Goal: Information Seeking & Learning: Check status

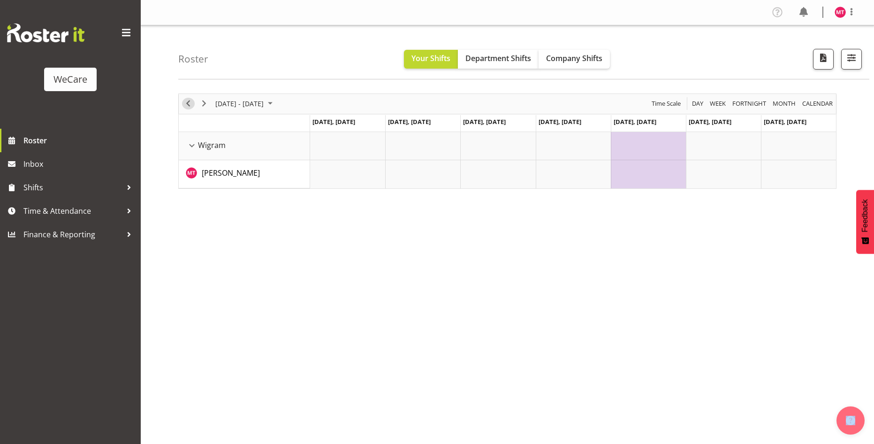
click at [185, 104] on span "Previous" at bounding box center [188, 104] width 11 height 12
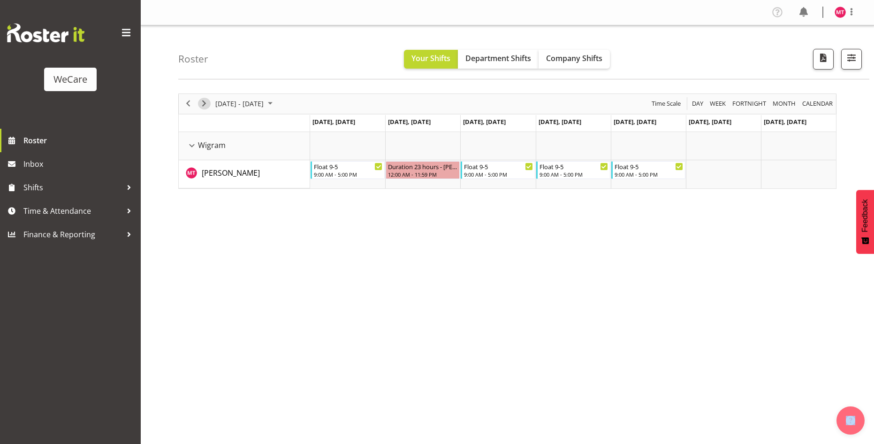
click at [204, 104] on span "Next" at bounding box center [204, 104] width 11 height 12
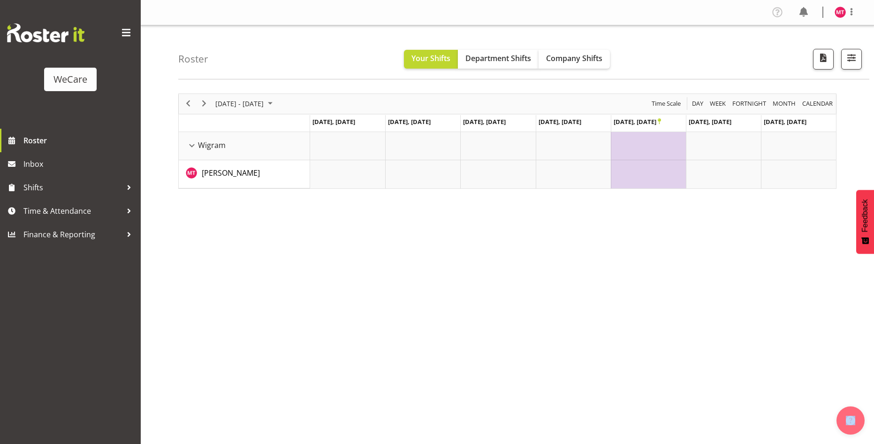
click at [195, 107] on div "previous period" at bounding box center [188, 104] width 16 height 20
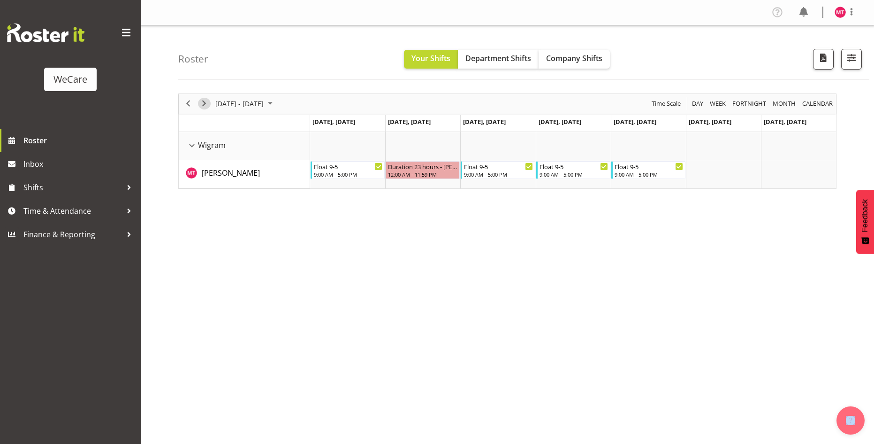
click at [206, 104] on span "Next" at bounding box center [204, 104] width 11 height 12
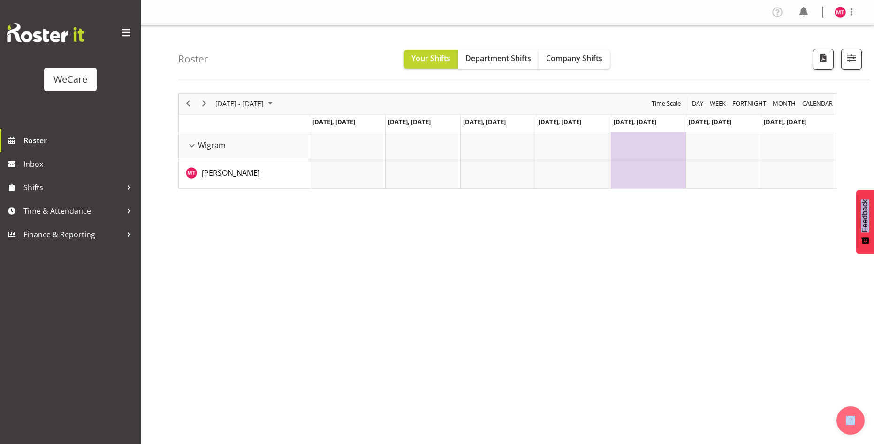
click at [297, 79] on div "Roster Your Shifts Department Shifts Company Shifts All Locations Clear Busines…" at bounding box center [508, 243] width 734 height 437
click at [497, 56] on span "Department Shifts" at bounding box center [499, 58] width 66 height 10
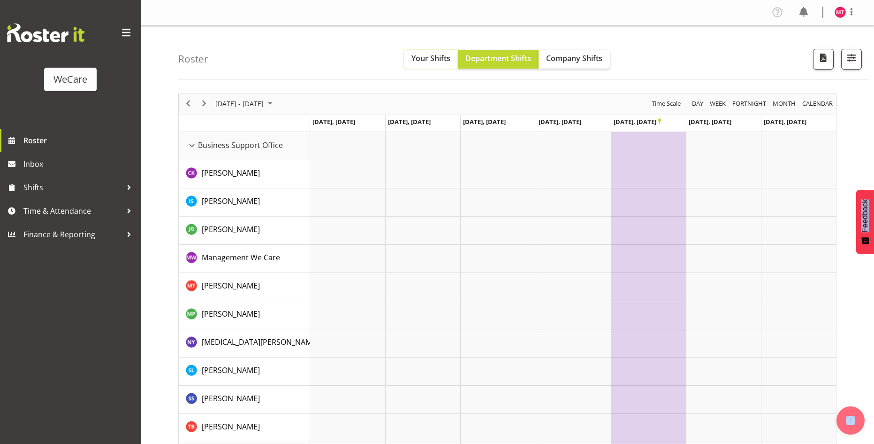
click at [418, 60] on span "Your Shifts" at bounding box center [431, 58] width 39 height 10
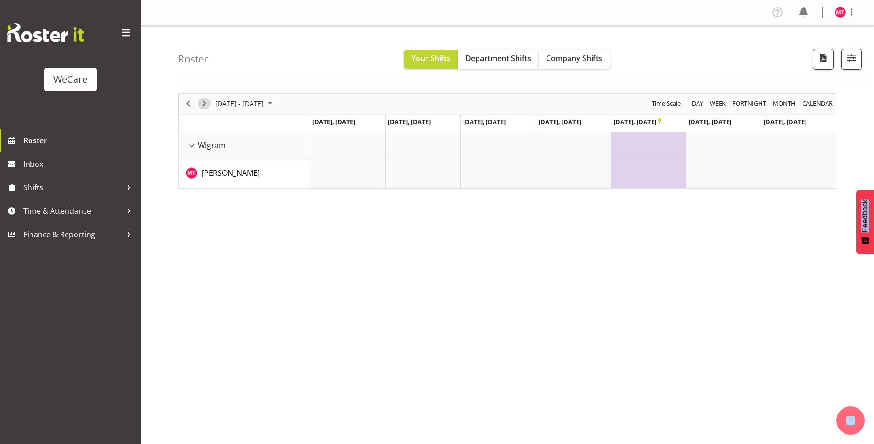
click at [204, 104] on span "Next" at bounding box center [204, 104] width 11 height 12
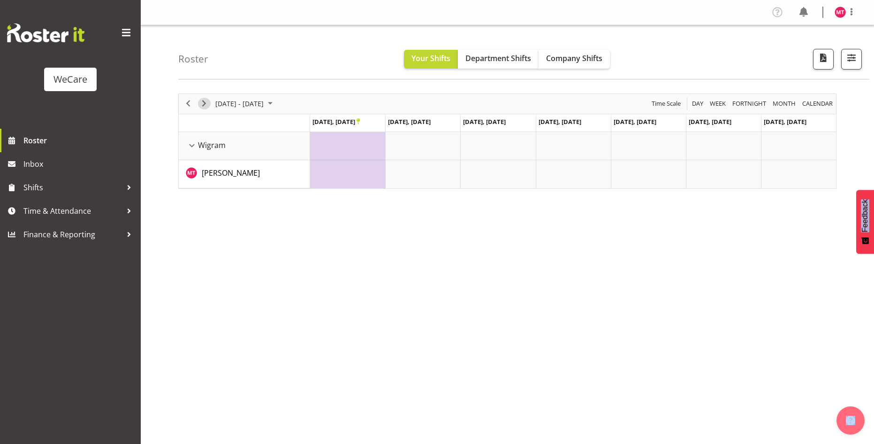
click at [204, 104] on span "Next" at bounding box center [204, 104] width 11 height 12
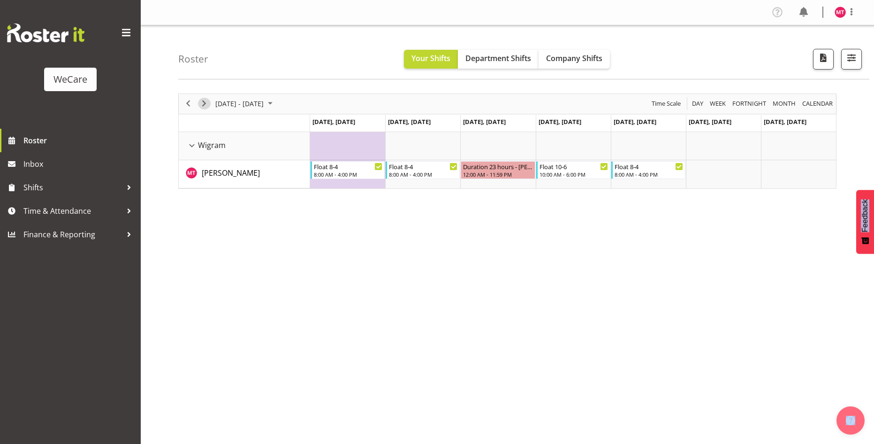
click at [208, 101] on span "Next" at bounding box center [204, 104] width 11 height 12
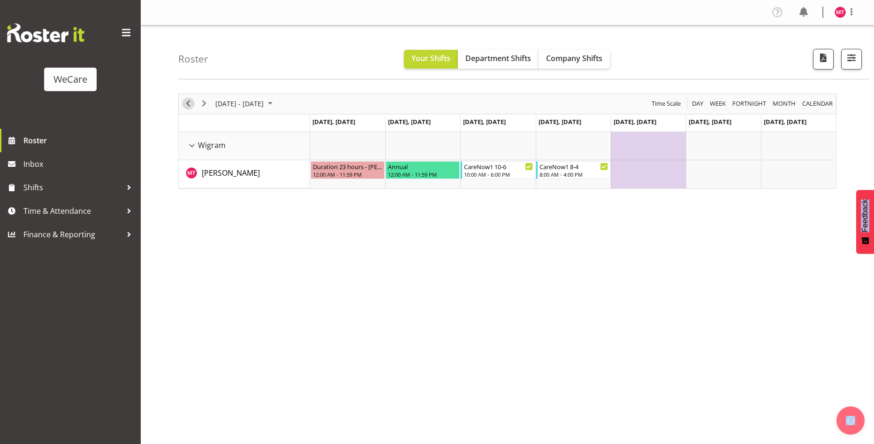
click at [182, 108] on div "previous period" at bounding box center [188, 104] width 16 height 20
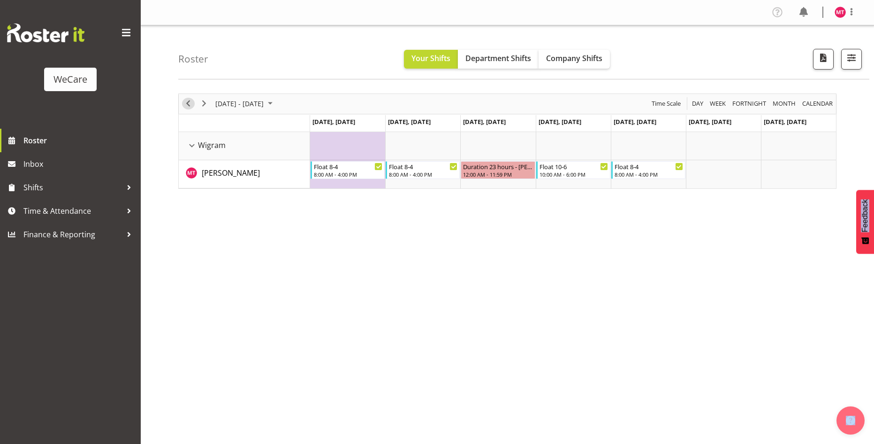
click at [184, 101] on span "Previous" at bounding box center [188, 104] width 11 height 12
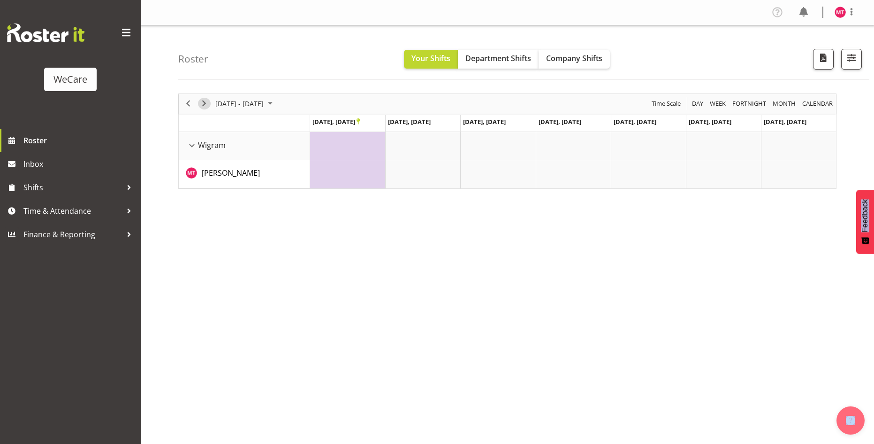
click at [202, 102] on span "Next" at bounding box center [204, 104] width 11 height 12
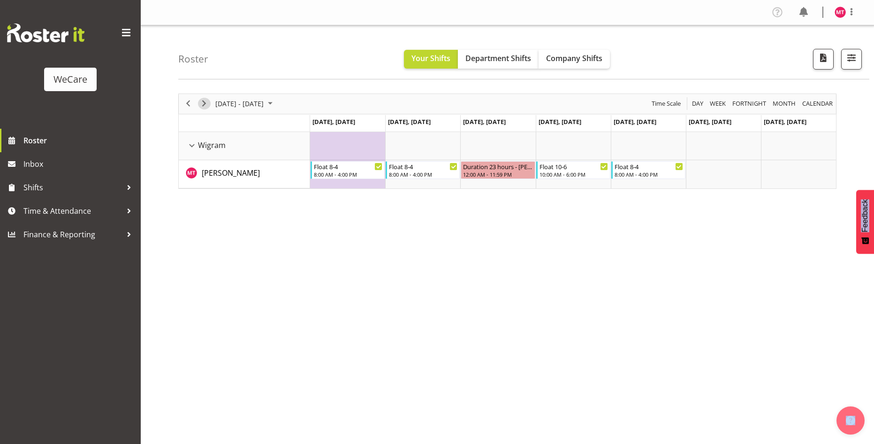
click at [210, 104] on button "Next" at bounding box center [204, 104] width 13 height 12
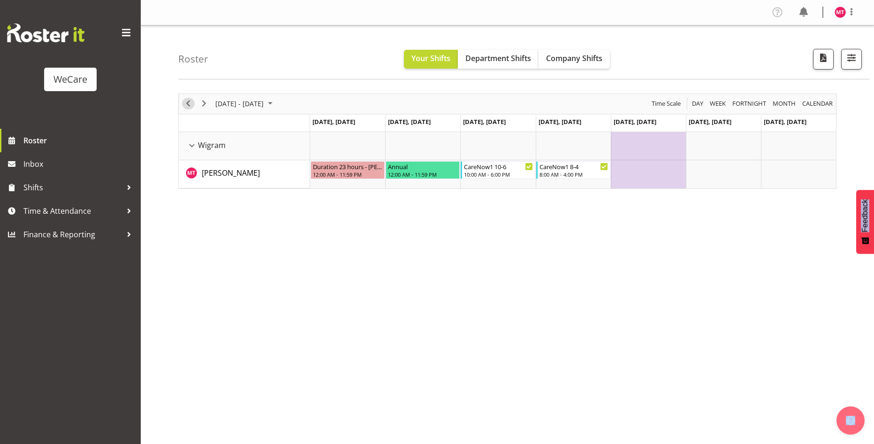
click at [194, 106] on button "Previous" at bounding box center [188, 104] width 13 height 12
